Goal: Transaction & Acquisition: Purchase product/service

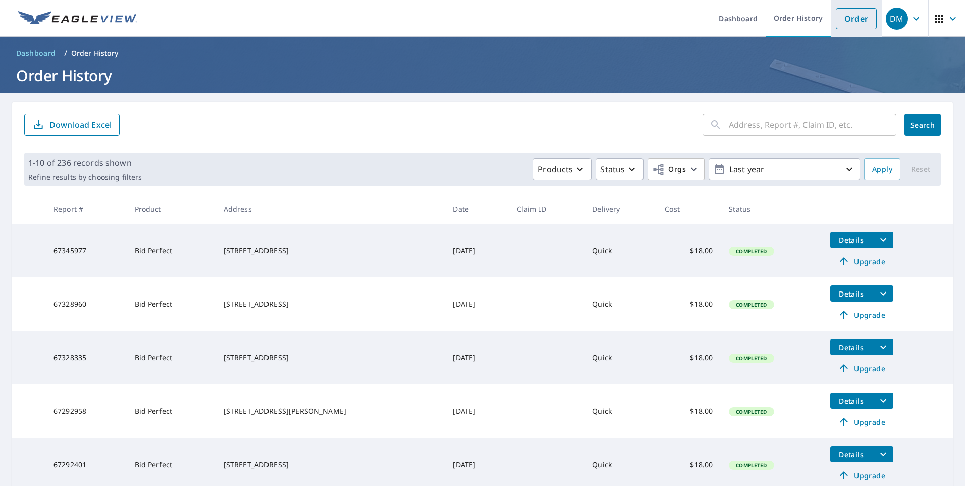
click at [852, 25] on link "Order" at bounding box center [856, 18] width 41 height 21
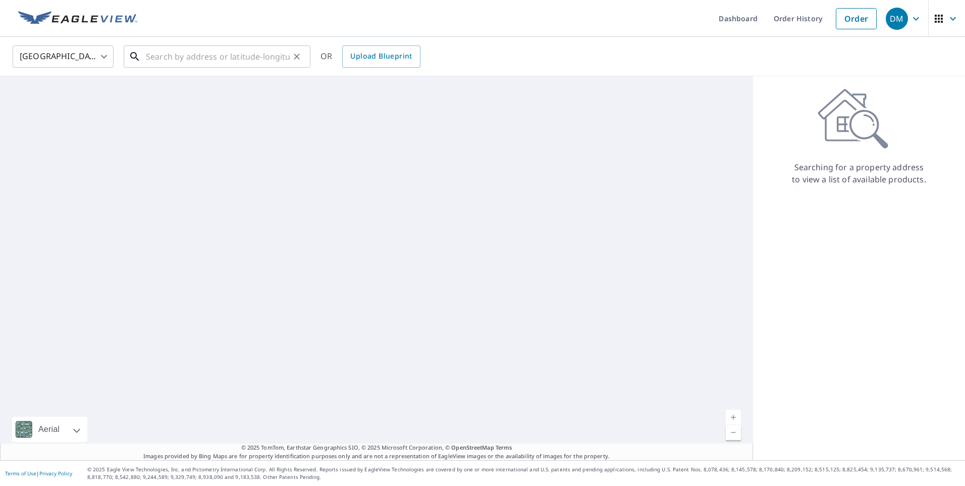
click at [208, 53] on input "text" at bounding box center [218, 56] width 144 height 28
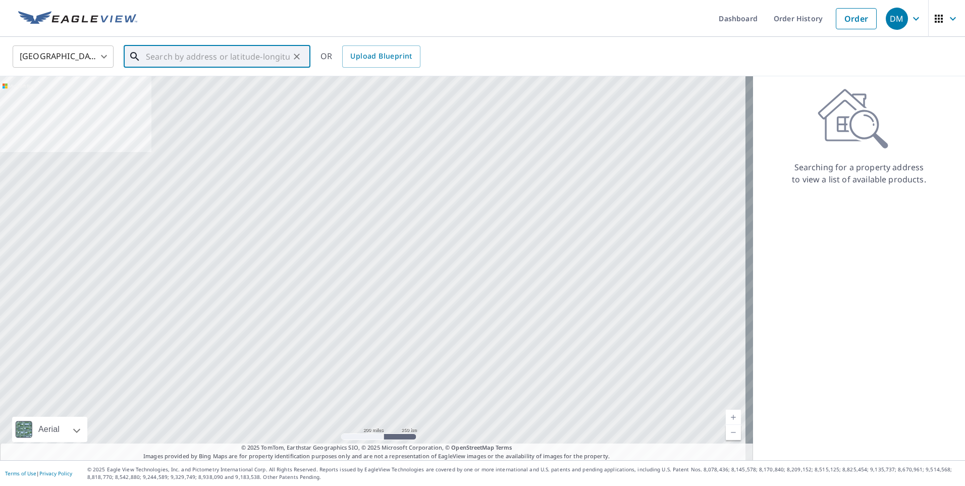
paste input "136 E Corte Rancho Colina Sahuarita,"
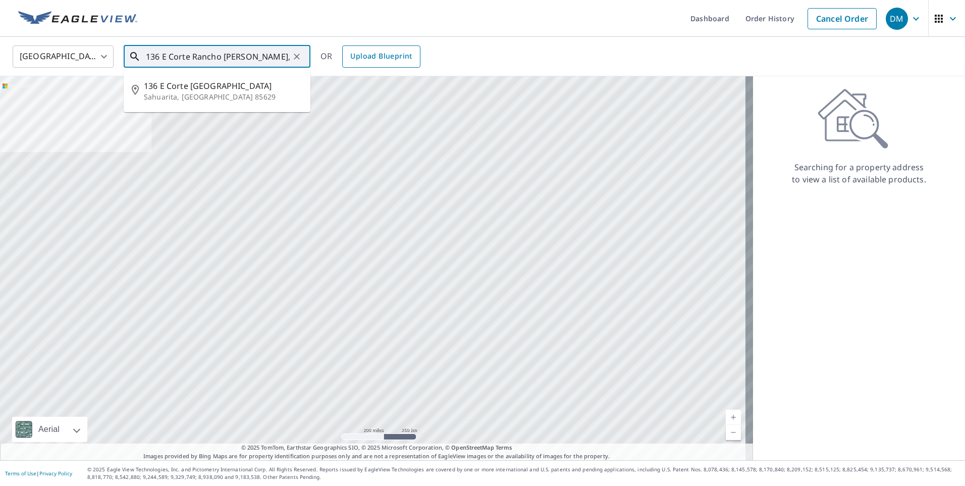
type input "136 E Corte Rancho Colina Sahuarita,"
click at [380, 53] on span "Upload Blueprint" at bounding box center [381, 56] width 62 height 13
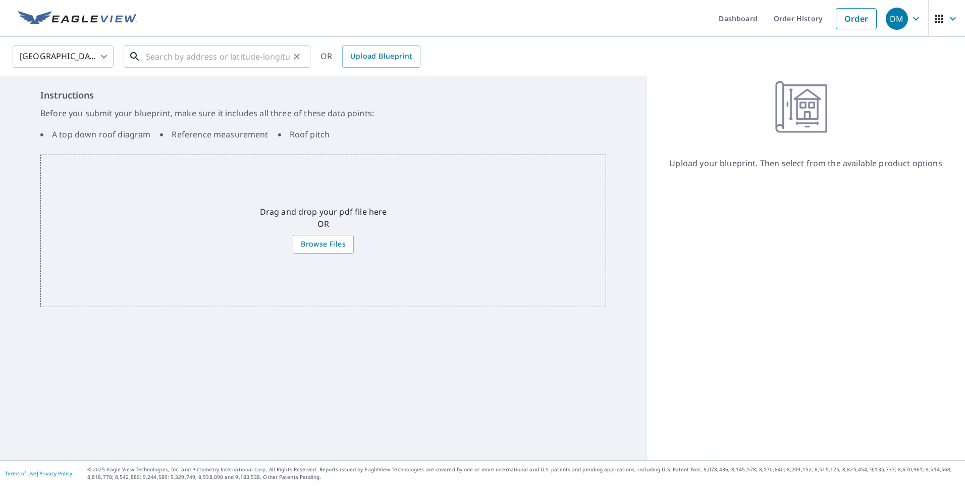
click at [281, 51] on input "text" at bounding box center [218, 56] width 144 height 28
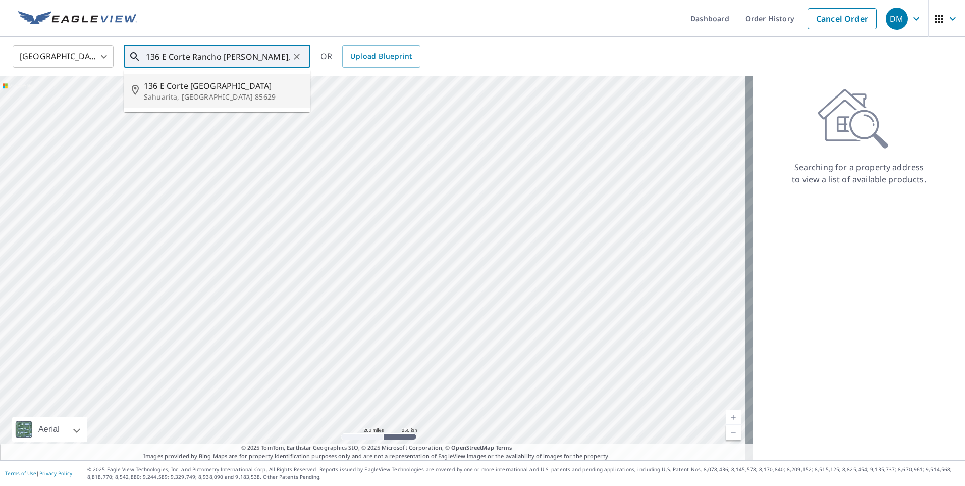
click at [252, 87] on span "136 E Corte [GEOGRAPHIC_DATA]" at bounding box center [223, 86] width 159 height 12
type input "[STREET_ADDRESS][PERSON_NAME]"
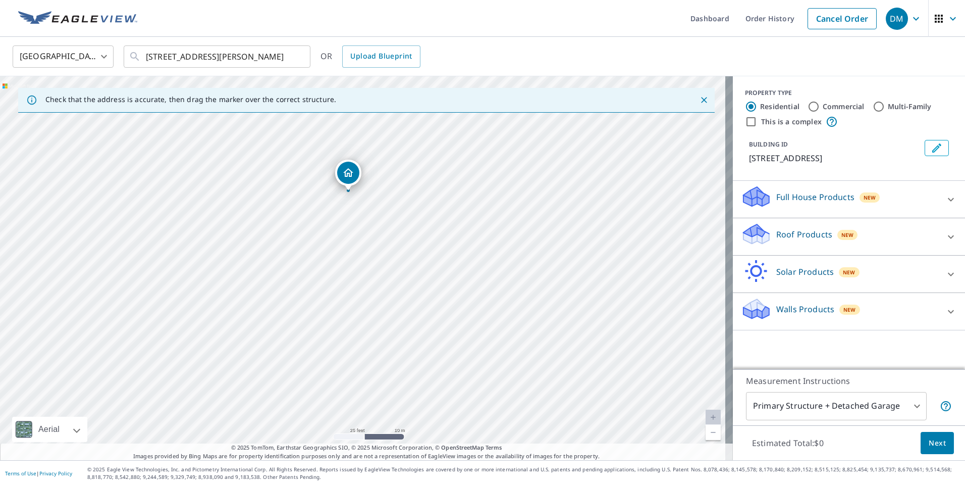
drag, startPoint x: 347, startPoint y: 210, endPoint x: 347, endPoint y: 170, distance: 40.4
click at [851, 244] on div "Roof Products New" at bounding box center [840, 236] width 198 height 29
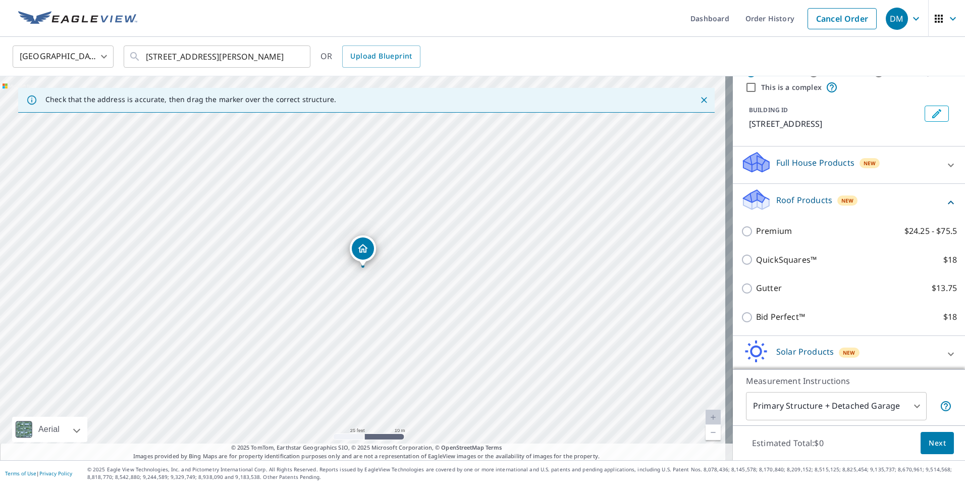
scroll to position [88, 0]
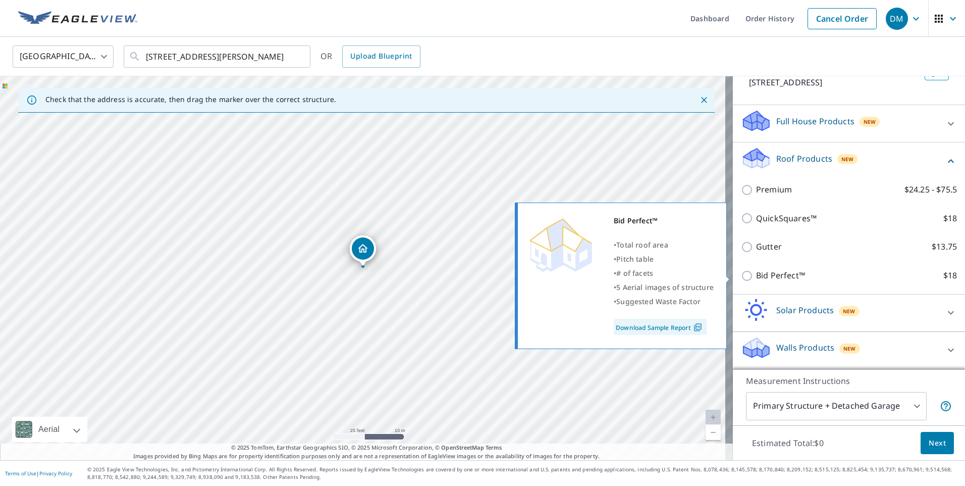
drag, startPoint x: 759, startPoint y: 277, endPoint x: 740, endPoint y: 277, distance: 19.2
click at [760, 277] on p "Bid Perfect™" at bounding box center [780, 275] width 49 height 13
click at [756, 277] on input "Bid Perfect™ $18" at bounding box center [748, 276] width 15 height 12
checkbox input "true"
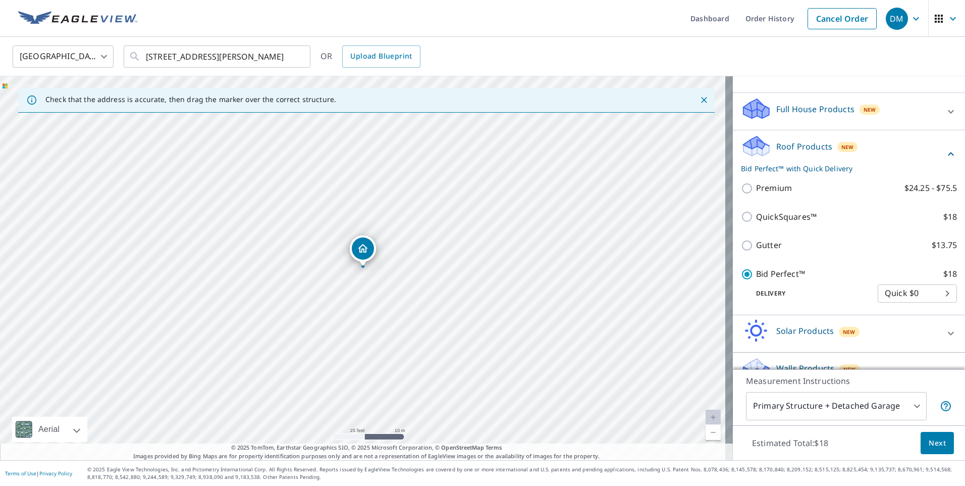
click at [929, 443] on span "Next" at bounding box center [937, 443] width 17 height 13
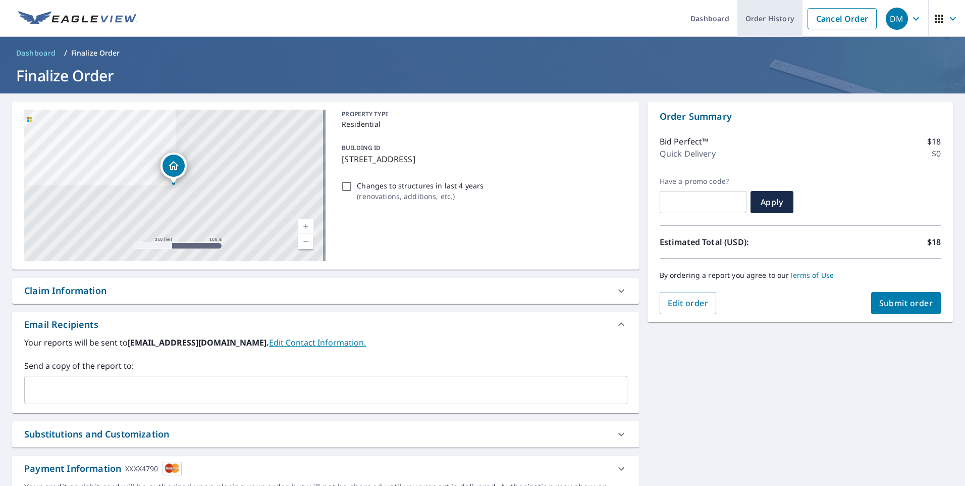
click at [756, 25] on link "Order History" at bounding box center [769, 18] width 65 height 37
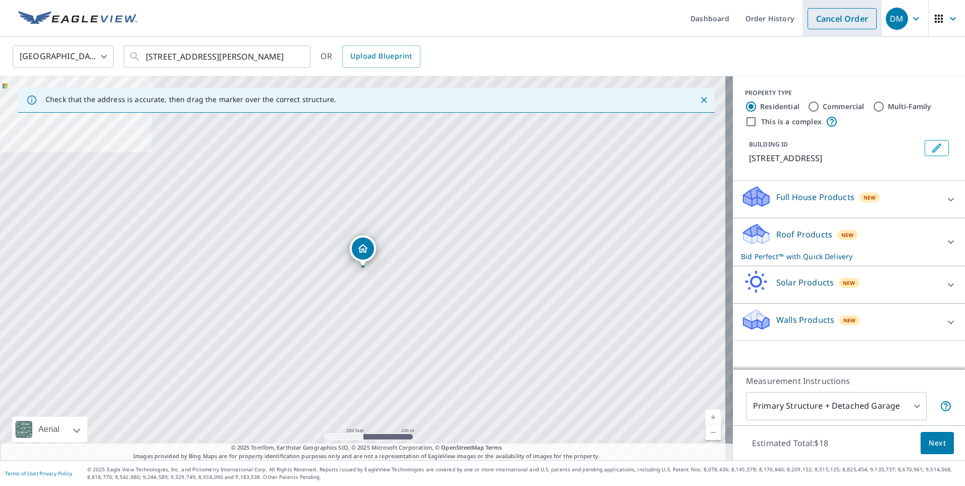
click at [832, 19] on link "Cancel Order" at bounding box center [842, 18] width 69 height 21
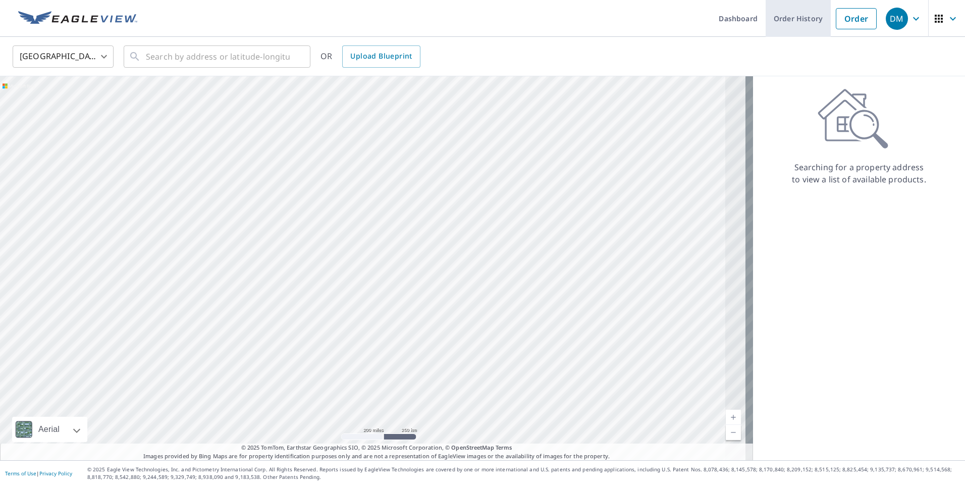
click at [783, 16] on link "Order History" at bounding box center [798, 18] width 65 height 37
